Goal: Information Seeking & Learning: Compare options

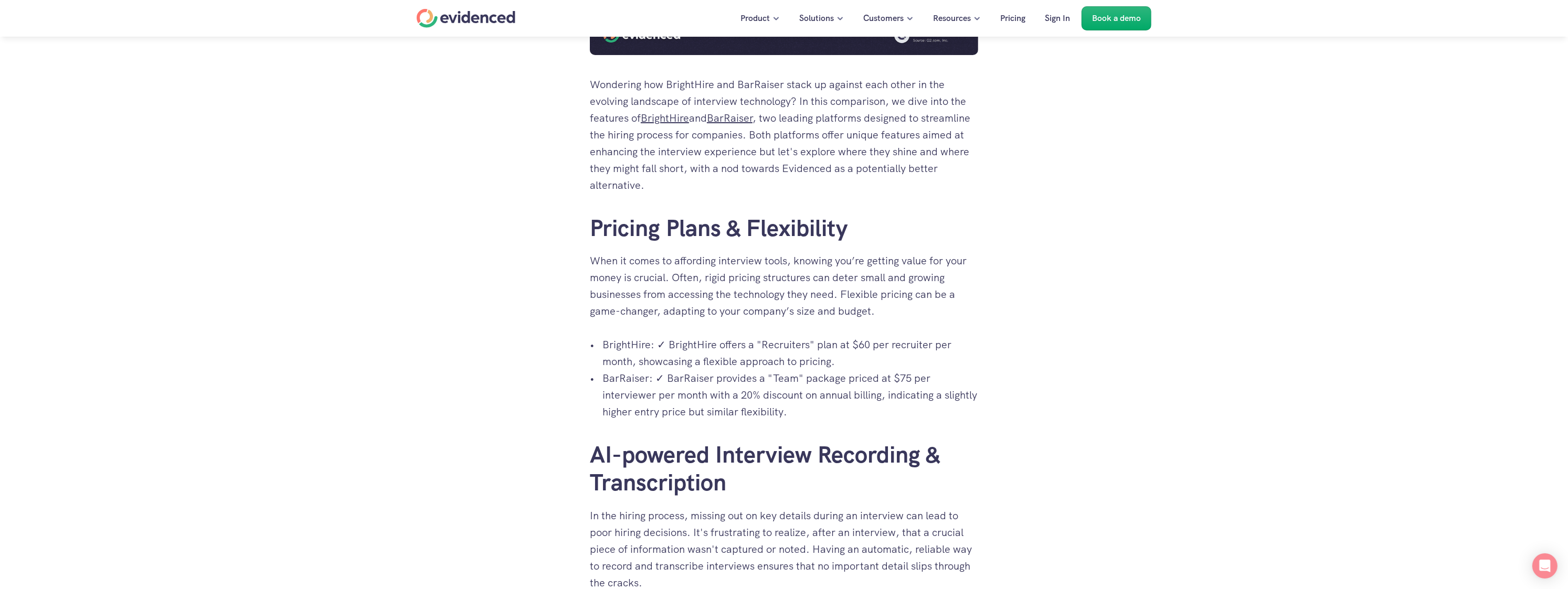
scroll to position [334, 0]
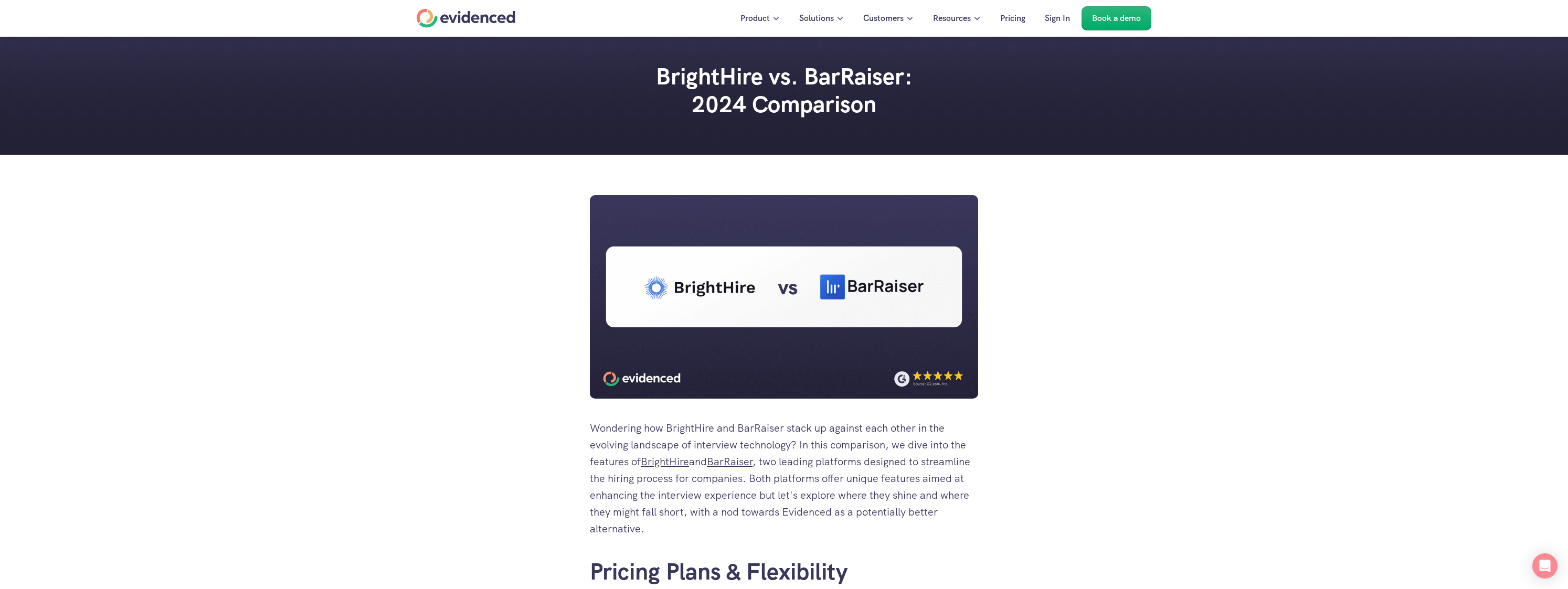
scroll to position [334, 0]
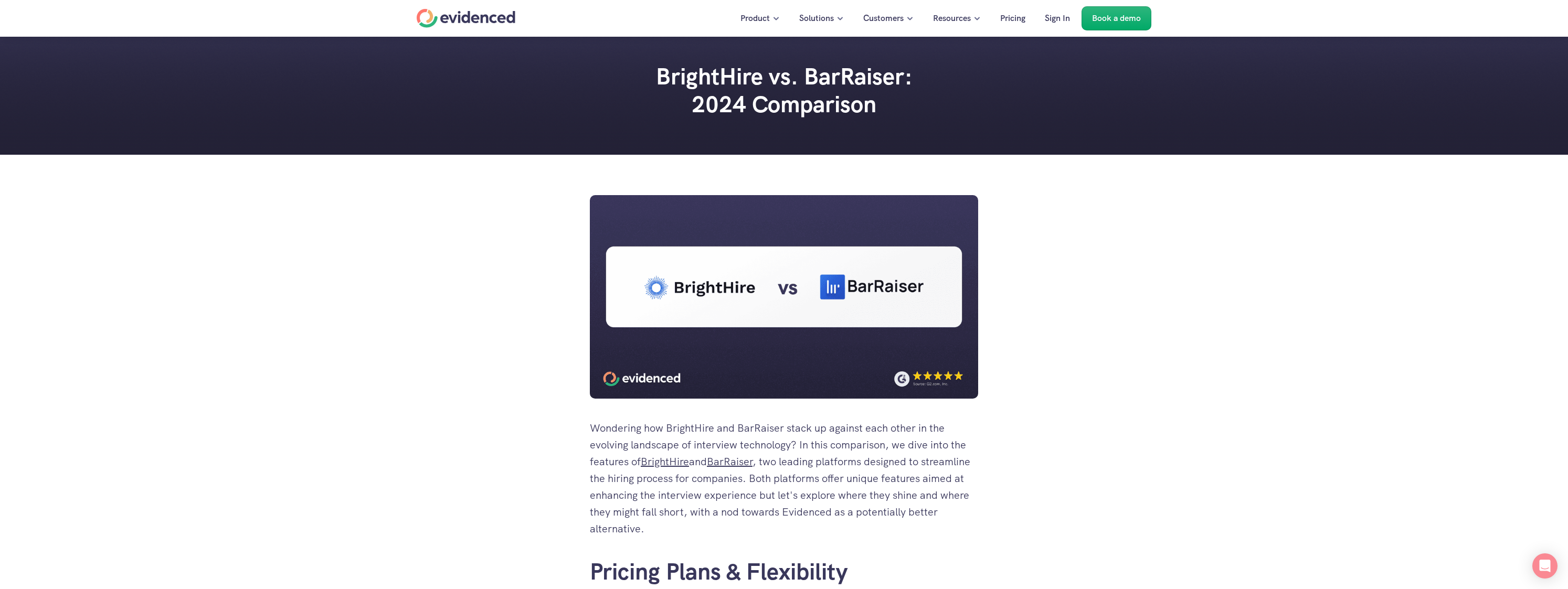
scroll to position [334, 0]
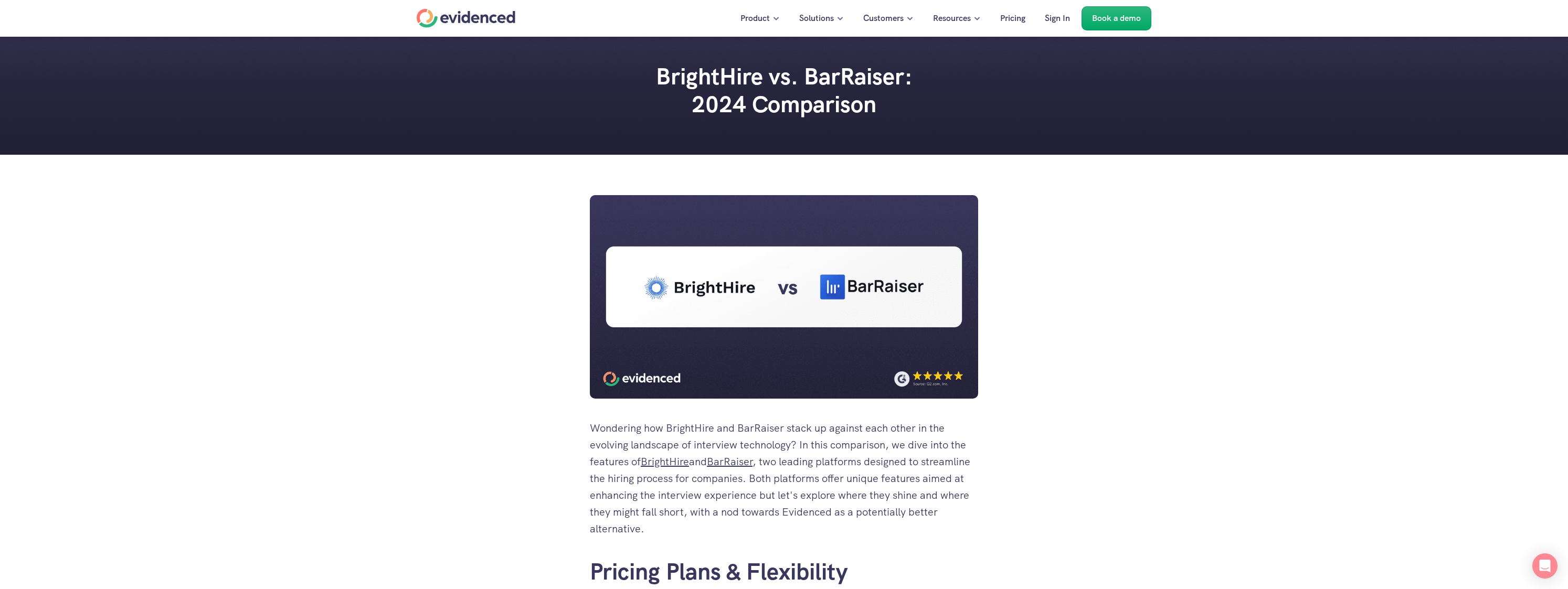
scroll to position [334, 0]
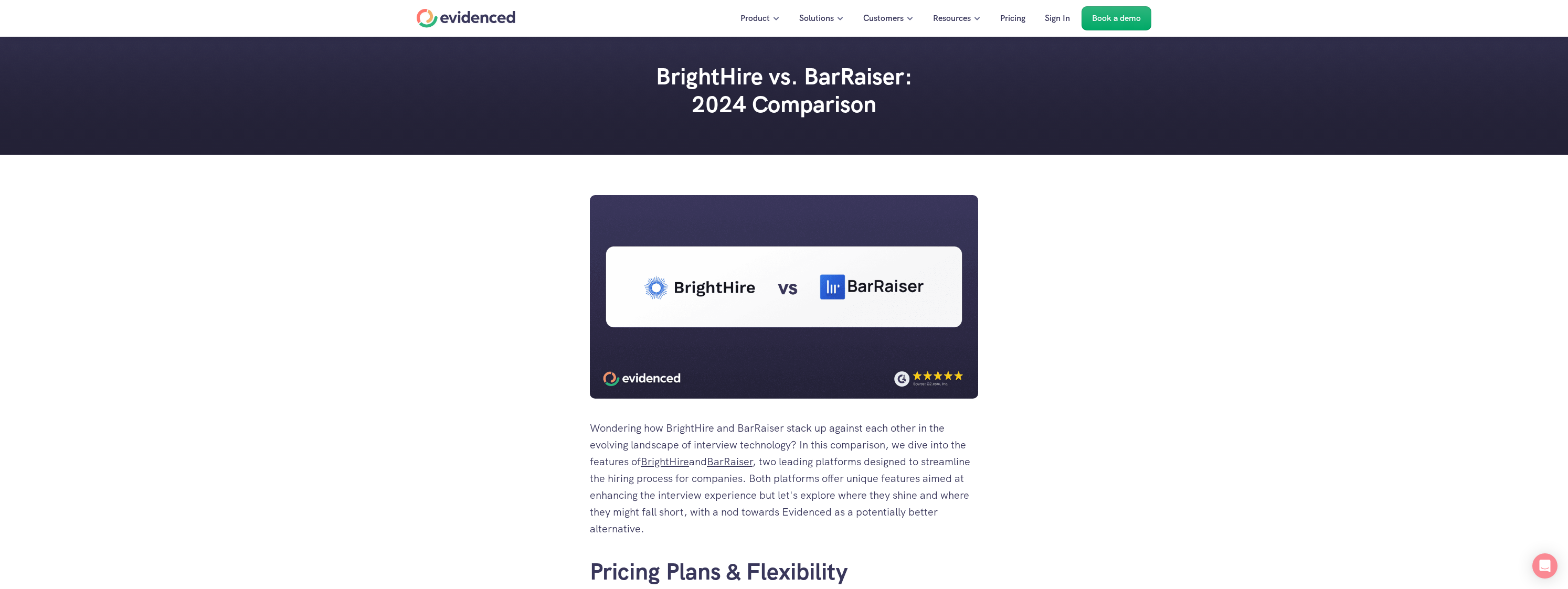
scroll to position [334, 0]
